Goal: Contribute content: Contribute content

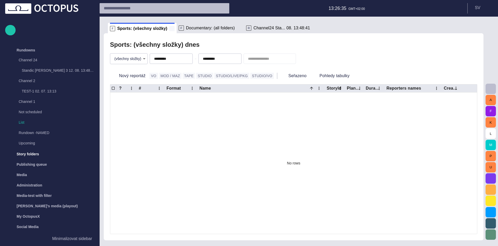
click at [169, 28] on span at bounding box center [171, 28] width 5 height 5
click at [196, 31] on div "R Channel24 Sta... 08. 13:48:41" at bounding box center [213, 28] width 66 height 10
click at [198, 27] on span "Channel24 Sta... 08. 13:48:41" at bounding box center [215, 27] width 57 height 5
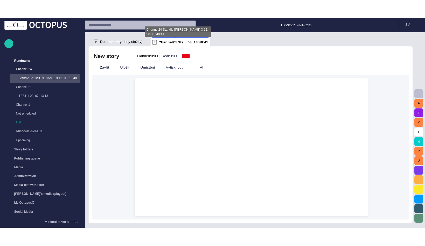
scroll to position [10, 0]
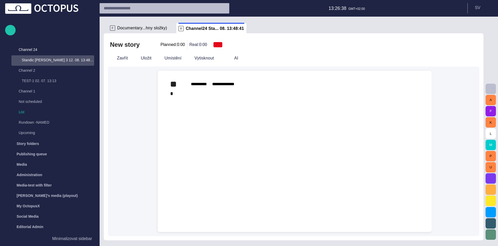
click at [190, 94] on div "﻿ * ﻿" at bounding box center [294, 93] width 249 height 8
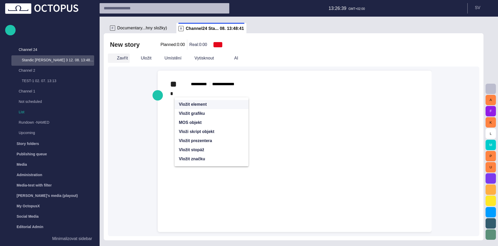
click at [119, 58] on button "Zavřít" at bounding box center [119, 57] width 22 height 9
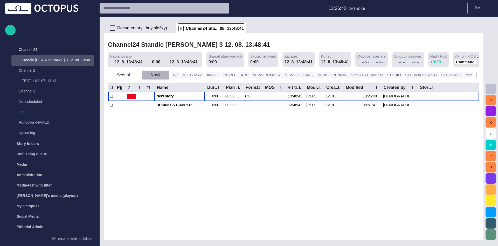
click at [158, 76] on button "Nový" at bounding box center [156, 74] width 28 height 9
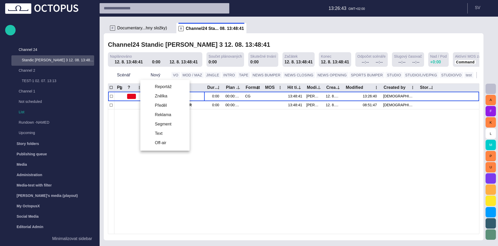
click at [163, 87] on li "Reportáž" at bounding box center [164, 86] width 49 height 9
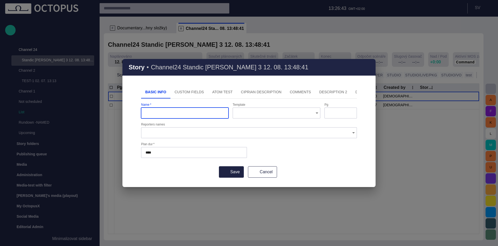
type input "*********"
click at [317, 112] on icon "Open" at bounding box center [317, 113] width 6 height 6
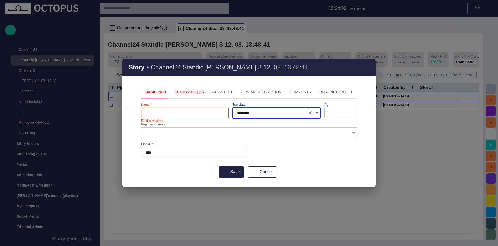
click at [304, 121] on div "Name   * Field is required Template ********* Pg Reporters names Plan dur   * *…" at bounding box center [249, 131] width 216 height 57
click at [318, 113] on icon "Open" at bounding box center [317, 113] width 6 height 6
click at [264, 176] on button "Cancel" at bounding box center [262, 171] width 29 height 11
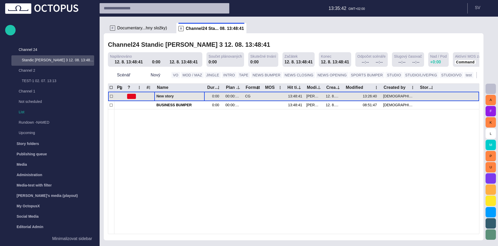
click at [181, 98] on span "New story" at bounding box center [179, 96] width 46 height 5
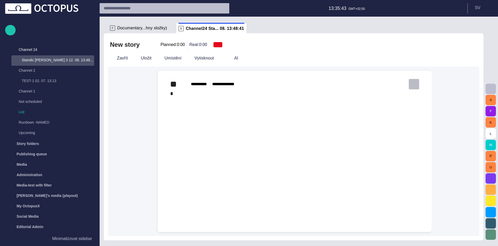
click at [417, 81] on button "button" at bounding box center [414, 84] width 10 height 10
click at [418, 113] on li "Remove" at bounding box center [445, 114] width 73 height 9
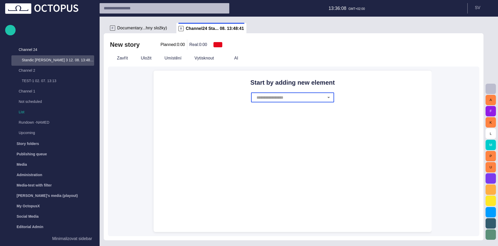
click at [326, 97] on icon "Open" at bounding box center [329, 97] width 6 height 6
click at [307, 95] on input "text" at bounding box center [289, 97] width 69 height 10
click at [286, 96] on input "text" at bounding box center [289, 97] width 69 height 10
click at [281, 119] on li "AUDIO" at bounding box center [292, 118] width 83 height 9
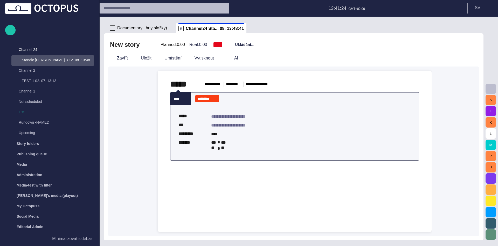
click at [236, 169] on div "**********" at bounding box center [295, 124] width 266 height 106
drag, startPoint x: 155, startPoint y: 167, endPoint x: 165, endPoint y: 168, distance: 9.9
click at [155, 166] on button "button" at bounding box center [158, 166] width 10 height 10
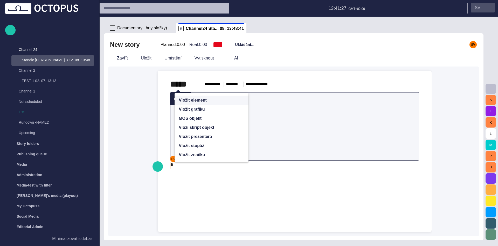
click at [481, 6] on button "S V" at bounding box center [483, 7] width 24 height 9
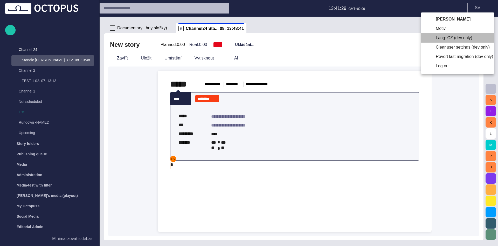
click at [443, 38] on li "Lang: CZ (dev only)" at bounding box center [457, 37] width 73 height 9
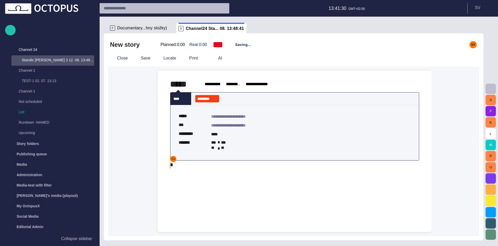
click at [184, 166] on div "﻿ * ﻿" at bounding box center [294, 164] width 249 height 8
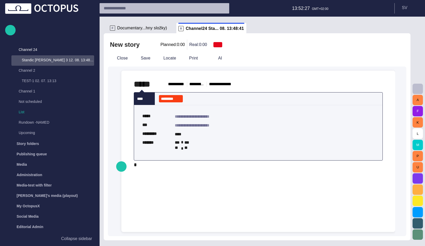
click at [144, 163] on div "﻿ * ﻿" at bounding box center [258, 164] width 249 height 8
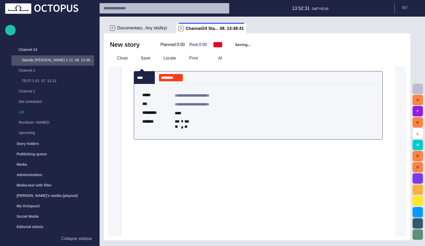
scroll to position [47, 0]
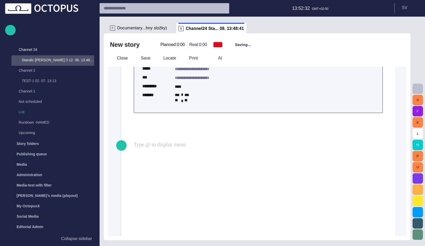
click at [169, 147] on div "﻿ ﻿ ﻿" at bounding box center [258, 171] width 249 height 116
click at [121, 139] on span "button" at bounding box center [121, 144] width 6 height 10
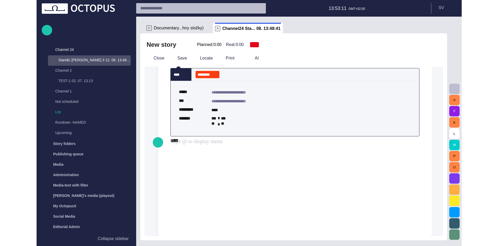
scroll to position [0, 0]
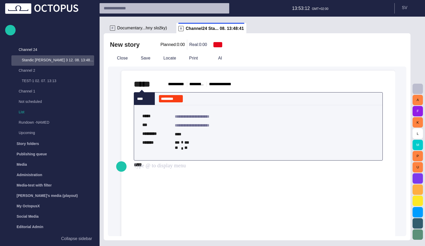
click at [379, 82] on span "button" at bounding box center [377, 83] width 5 height 5
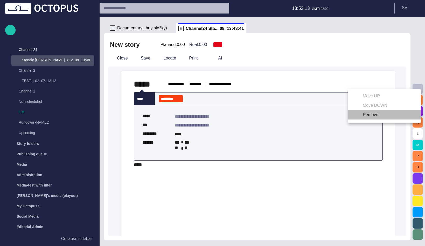
click at [374, 115] on li "Remove" at bounding box center [384, 114] width 73 height 9
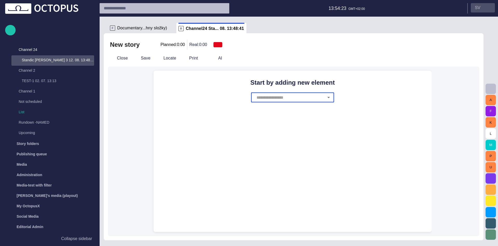
click at [485, 5] on button "S V" at bounding box center [483, 7] width 24 height 9
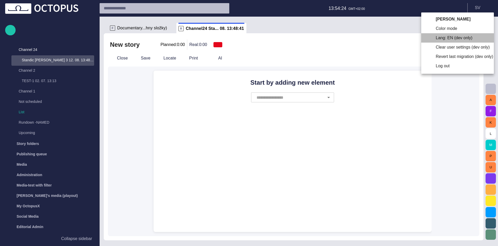
click at [446, 36] on li "Lang: EN (dev only)" at bounding box center [457, 37] width 73 height 9
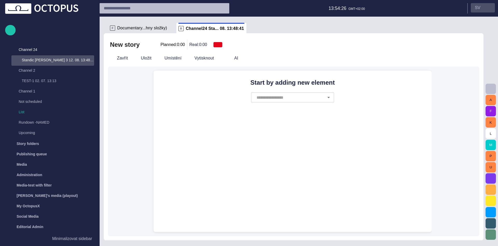
click at [477, 6] on p "S V" at bounding box center [477, 8] width 5 height 6
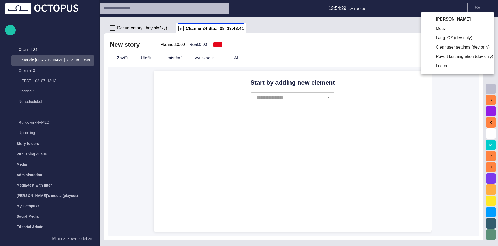
click at [432, 36] on li "Lang: CZ (dev only)" at bounding box center [457, 37] width 73 height 9
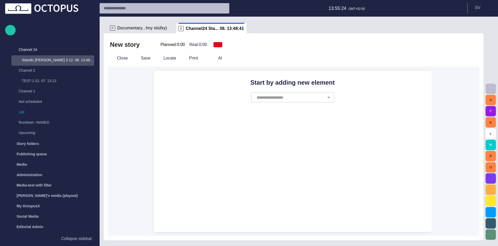
click at [129, 56] on div "Close" at bounding box center [120, 57] width 24 height 9
click at [125, 56] on button "Close" at bounding box center [119, 57] width 22 height 9
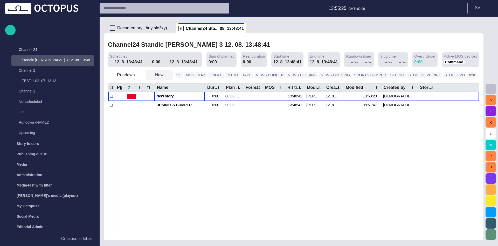
click at [151, 74] on span "button" at bounding box center [150, 74] width 5 height 5
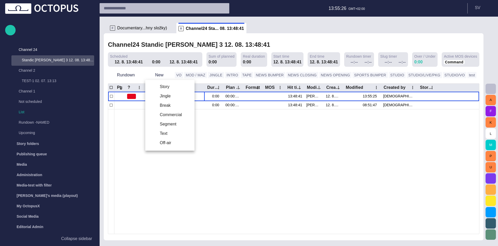
click at [166, 81] on ul "Story Jingle Break Commercial Segment Text Off-air" at bounding box center [169, 115] width 49 height 71
click at [168, 86] on li "Story" at bounding box center [169, 86] width 49 height 9
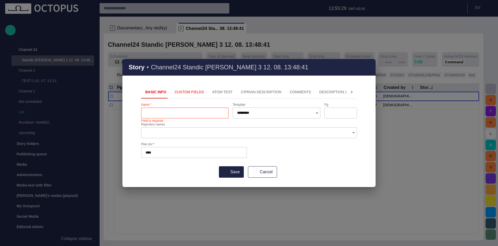
click at [286, 158] on div "Name   * Field is required Template ********* Pg Reporters names Plan dur   * *…" at bounding box center [249, 131] width 216 height 57
click at [194, 114] on input "Name   *" at bounding box center [185, 112] width 79 height 5
type input "********"
click at [180, 94] on button "Custom Fields" at bounding box center [189, 92] width 38 height 12
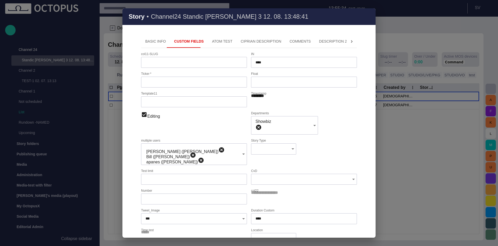
click at [186, 54] on div "col11-SLUG" at bounding box center [194, 60] width 106 height 16
click at [184, 59] on div at bounding box center [194, 62] width 106 height 11
click at [180, 81] on input "Ticker   *" at bounding box center [194, 81] width 97 height 5
type input "******"
click at [155, 43] on button "Basic Info" at bounding box center [155, 41] width 29 height 12
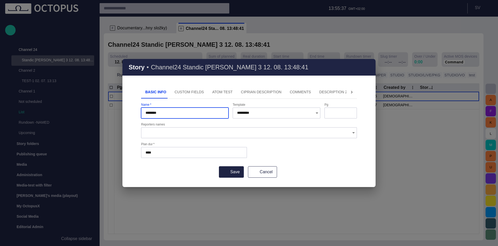
click at [169, 164] on form "Name   * ******** Template ********* Pg Reporters names Plan dur   * **** Save …" at bounding box center [249, 140] width 216 height 75
